Goal: Register for event/course

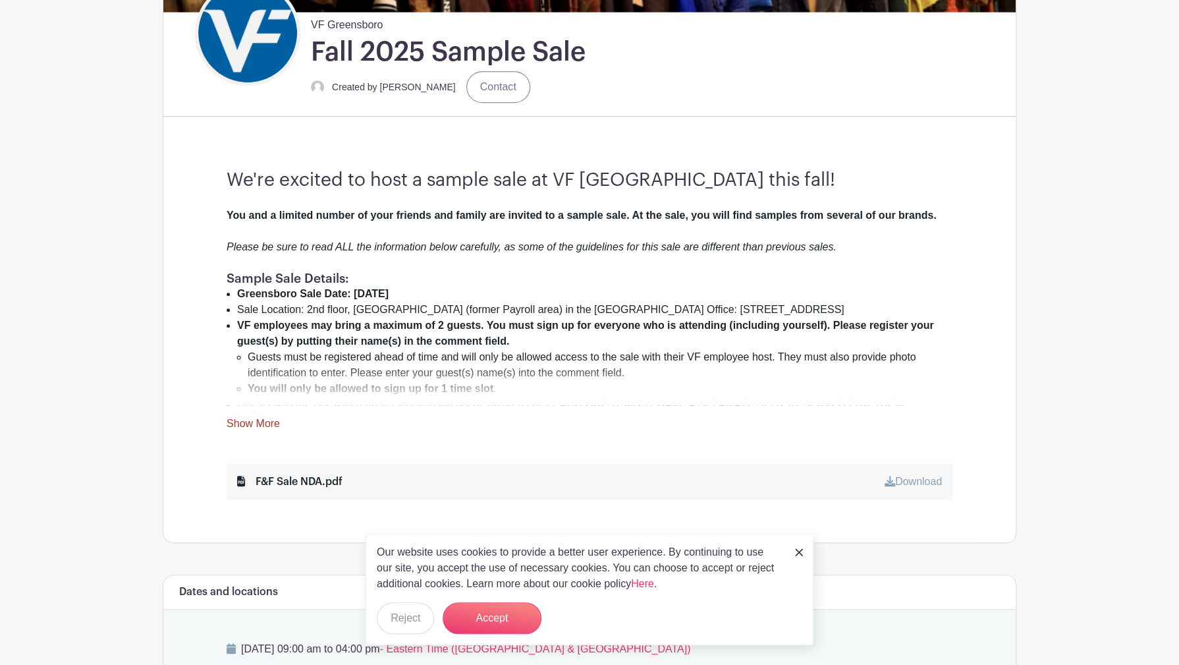
scroll to position [329, 0]
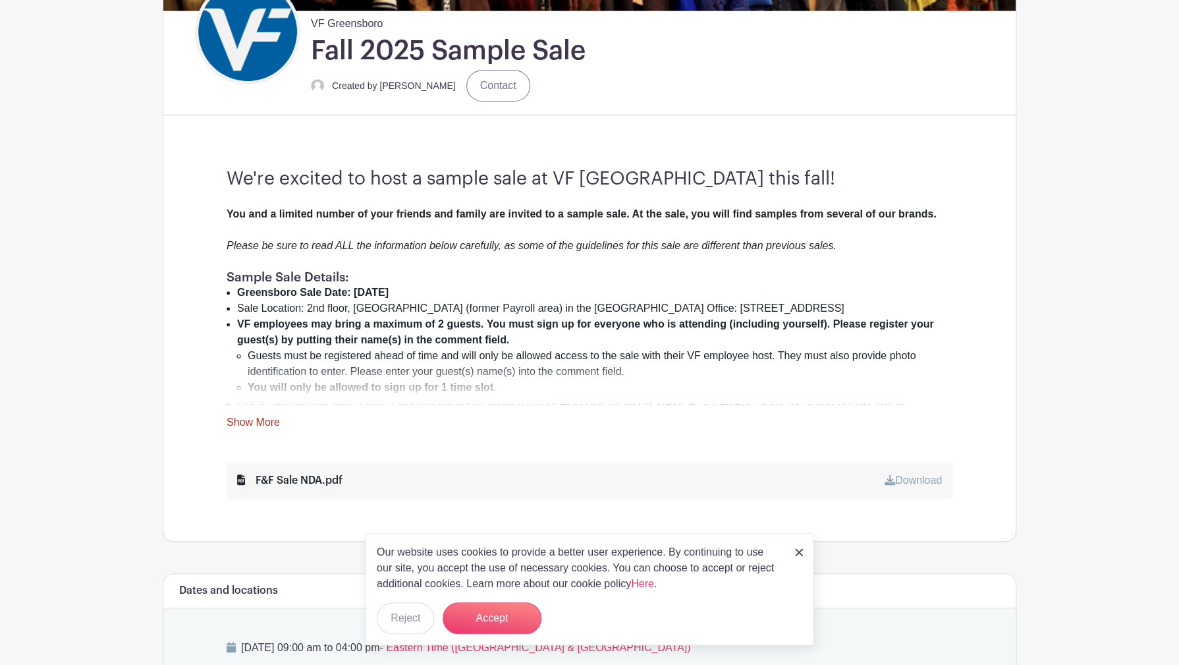
click at [798, 552] on img at bounding box center [799, 552] width 8 height 8
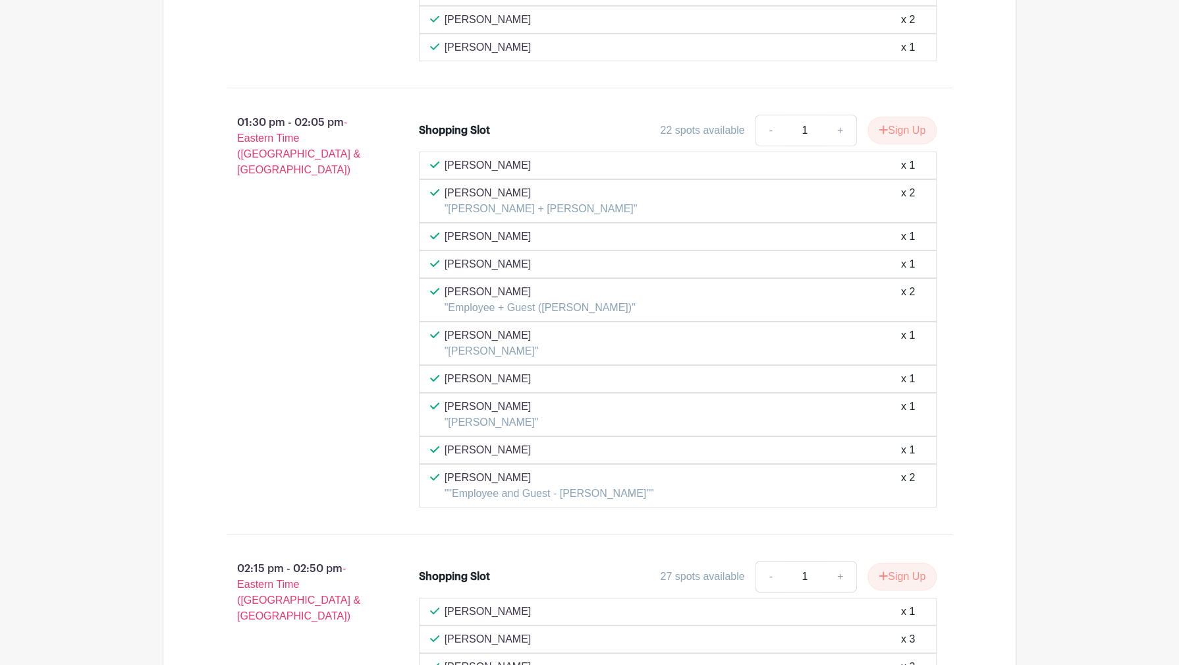
scroll to position [5948, 0]
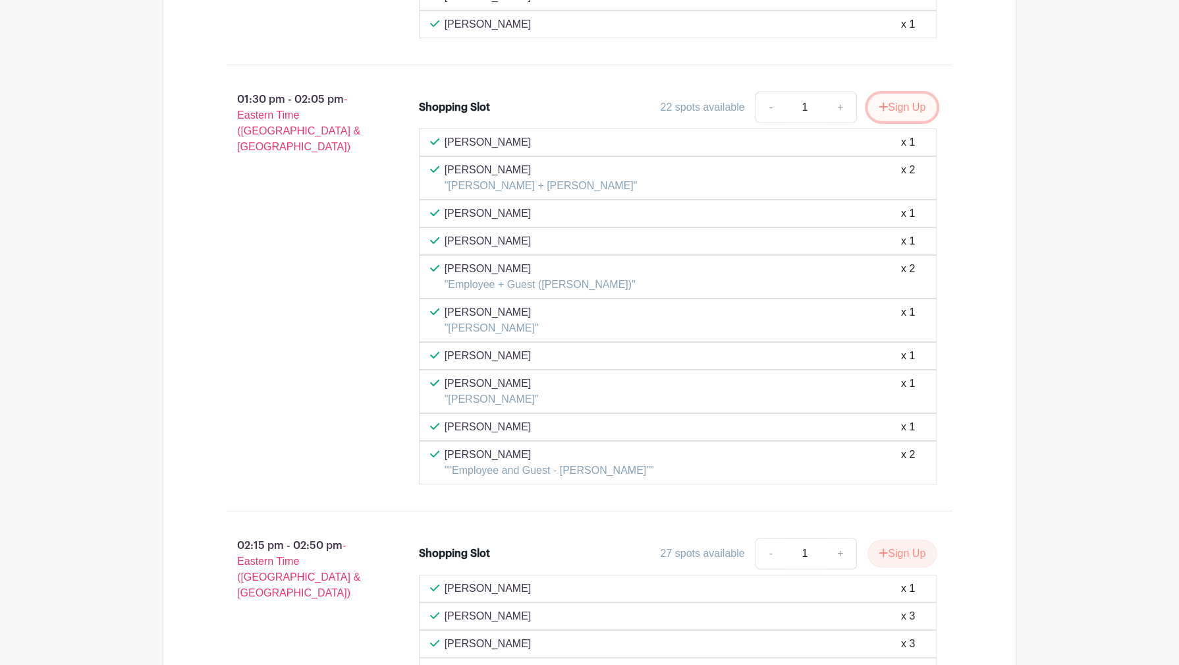
click at [908, 94] on button "Sign Up" at bounding box center [901, 108] width 69 height 28
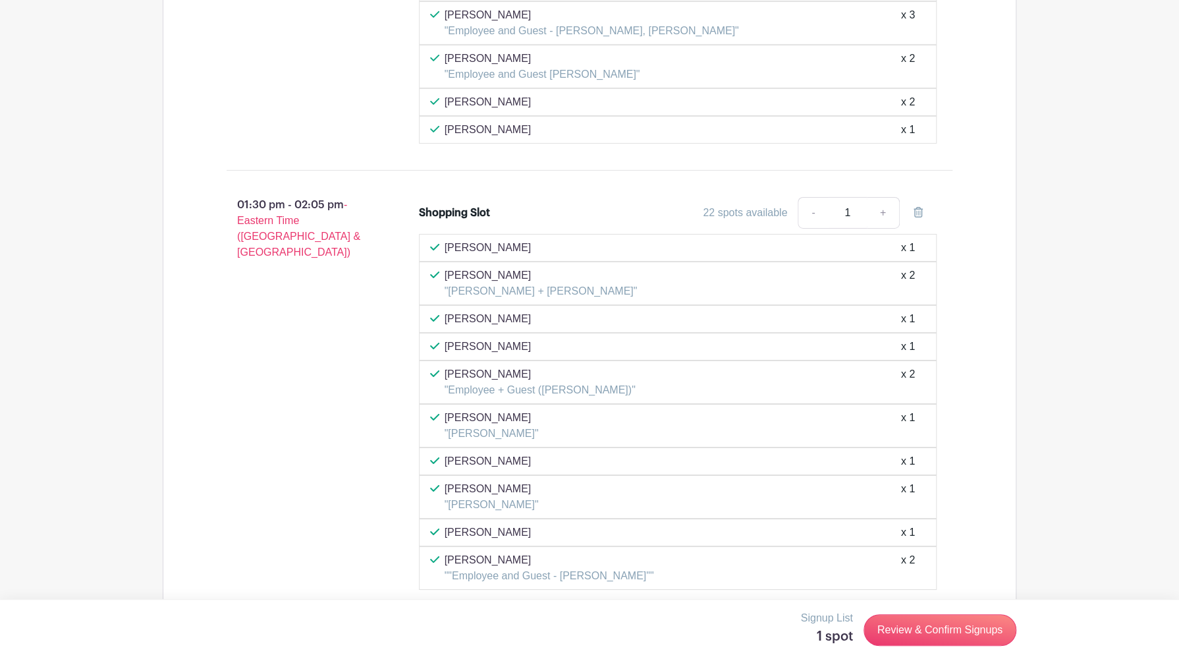
scroll to position [5751, 0]
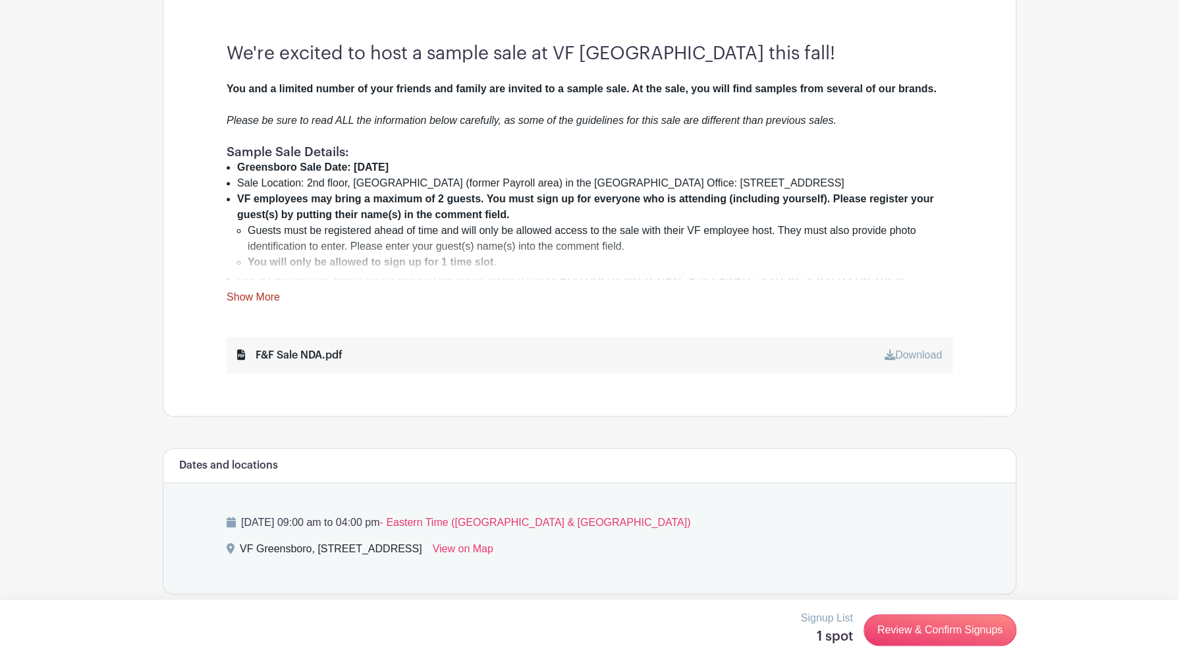
scroll to position [461, 0]
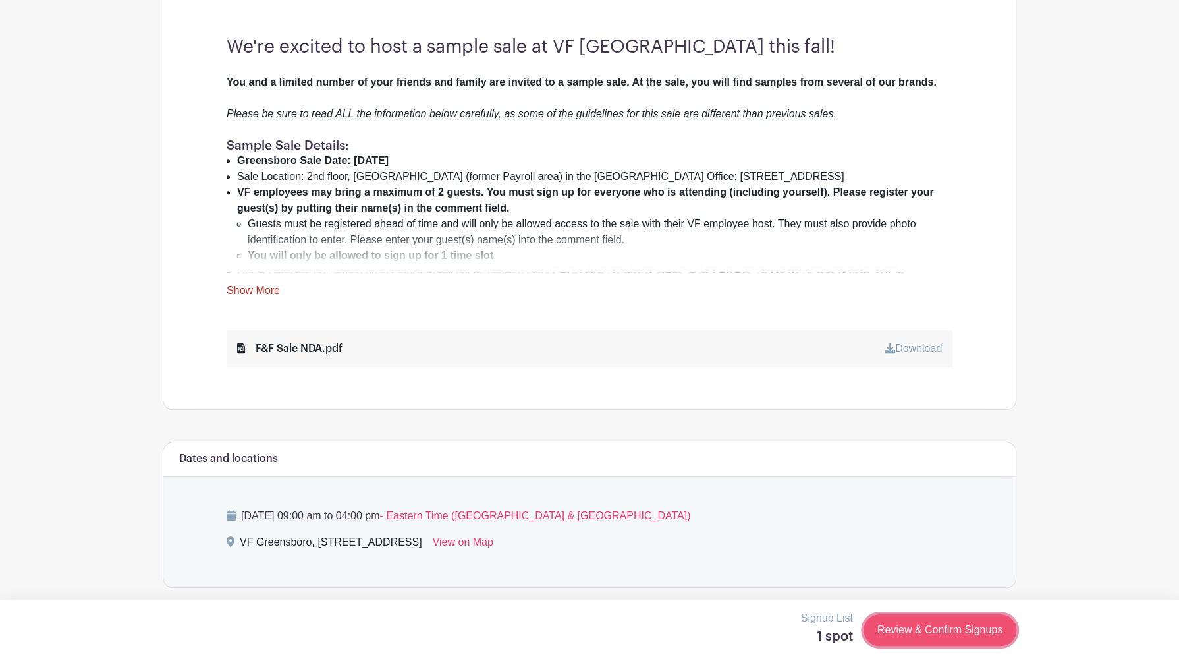
click at [957, 628] on link "Review & Confirm Signups" at bounding box center [939, 630] width 153 height 32
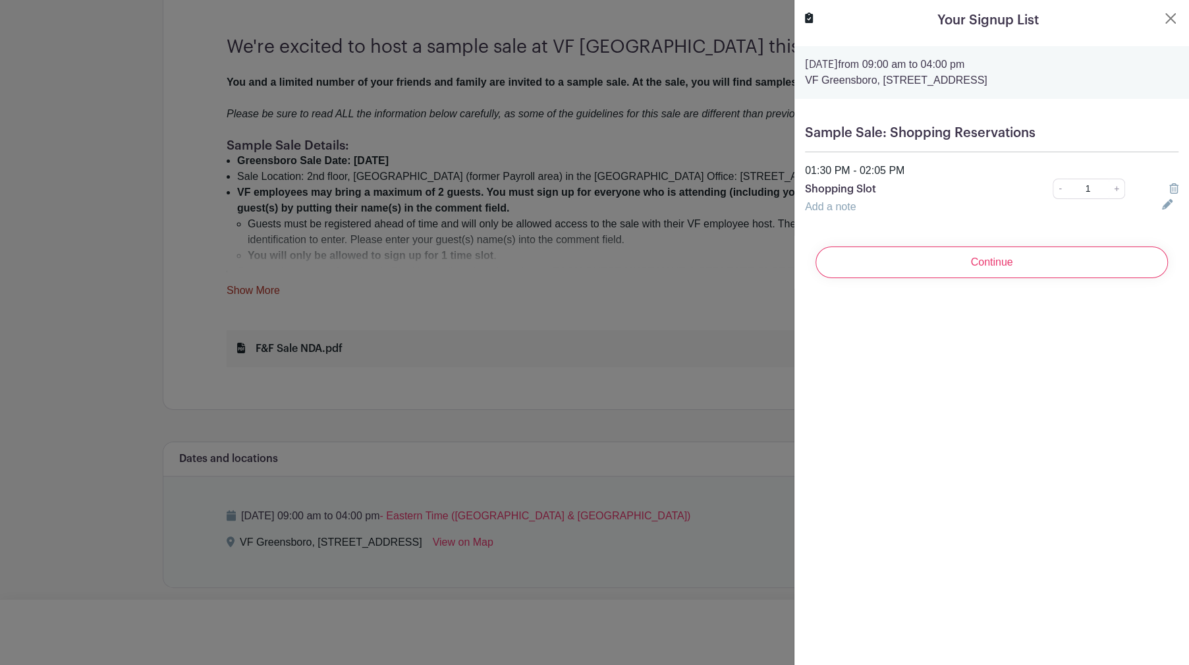
click at [1169, 188] on icon at bounding box center [1173, 188] width 9 height 11
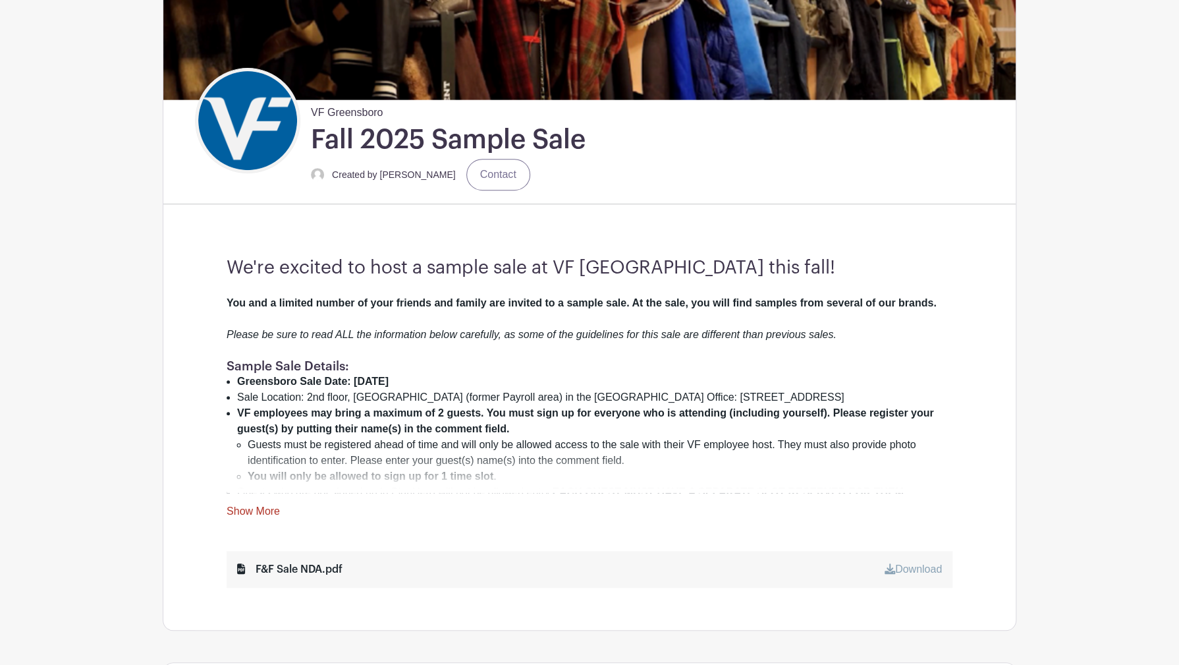
scroll to position [263, 0]
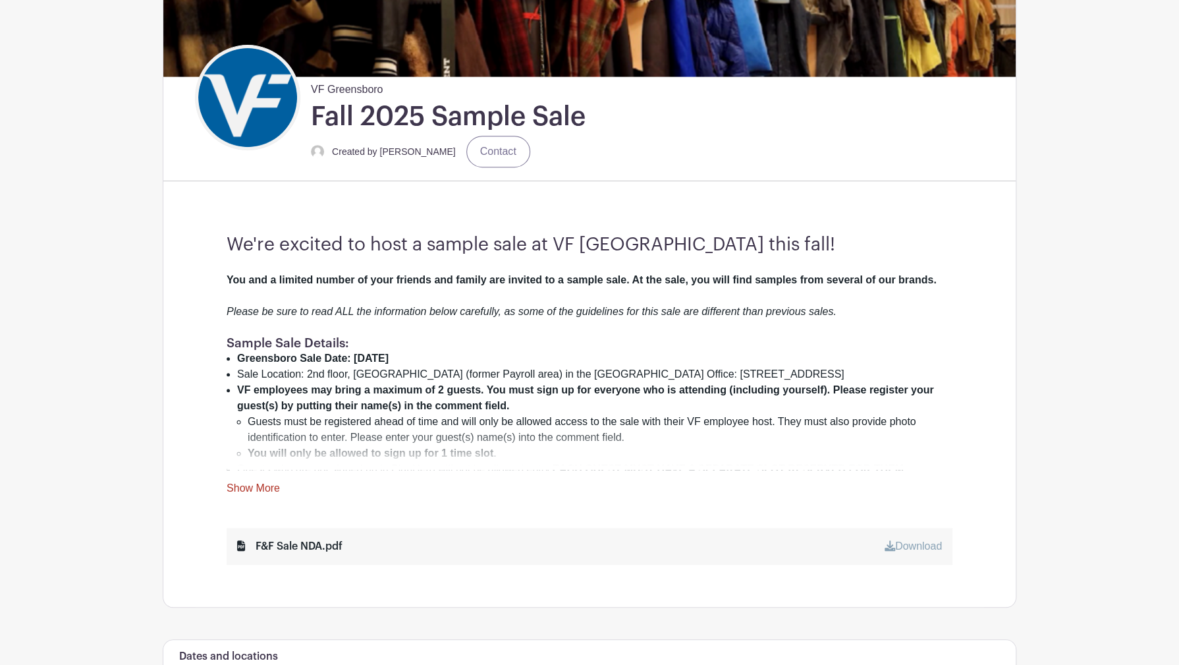
click at [247, 492] on link "Show More" at bounding box center [253, 490] width 53 height 16
